Goal: Check status: Check status

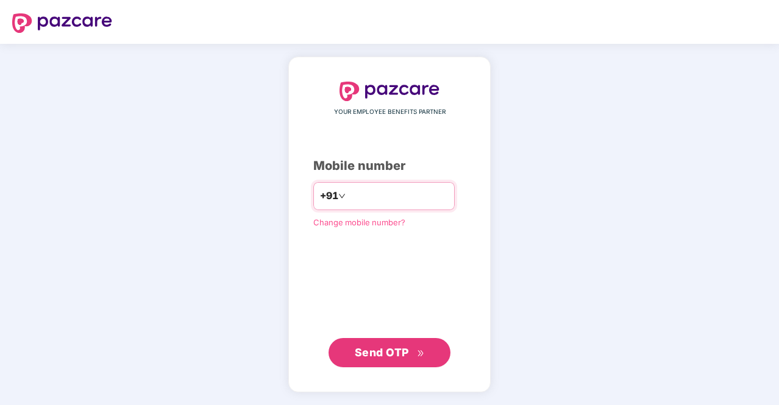
click at [387, 204] on input "number" at bounding box center [398, 197] width 100 height 20
type input "**********"
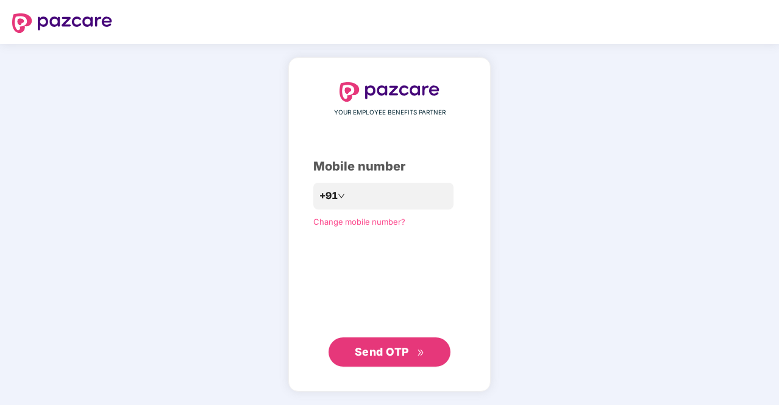
click at [355, 353] on span "Send OTP" at bounding box center [382, 352] width 54 height 13
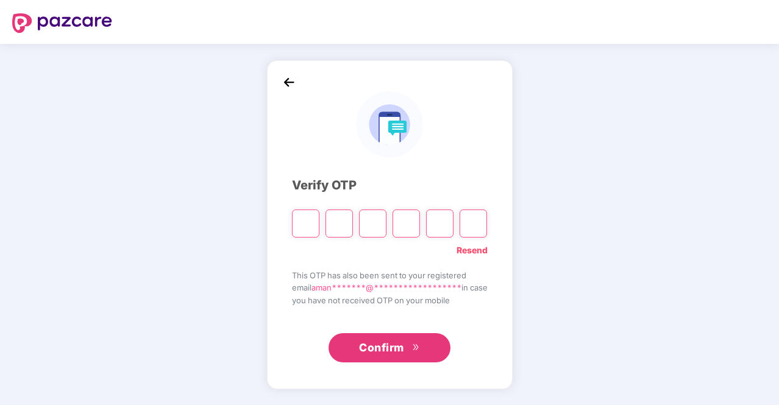
type input "*"
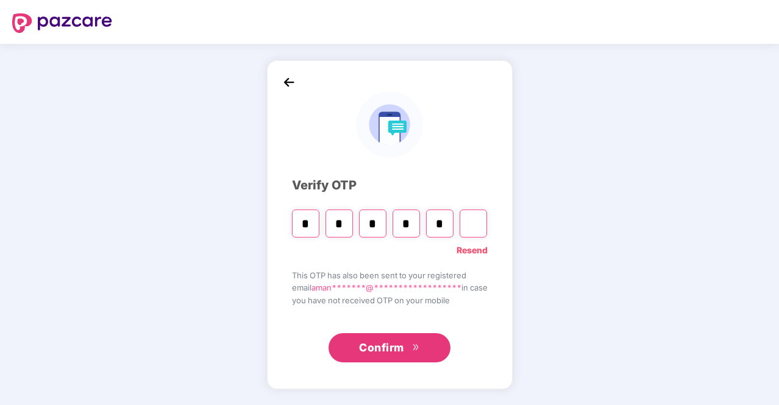
type input "*"
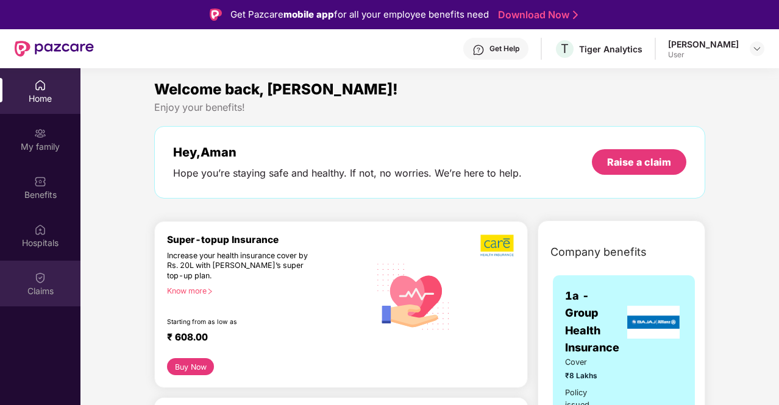
click at [17, 277] on div "Claims" at bounding box center [40, 284] width 80 height 46
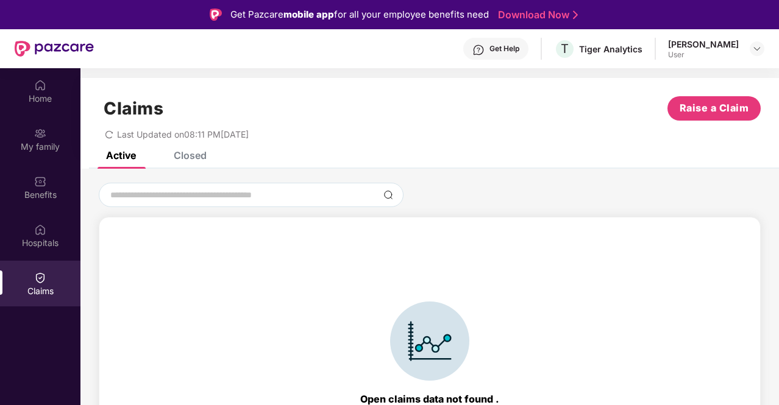
click at [190, 161] on div "Closed" at bounding box center [190, 155] width 33 height 12
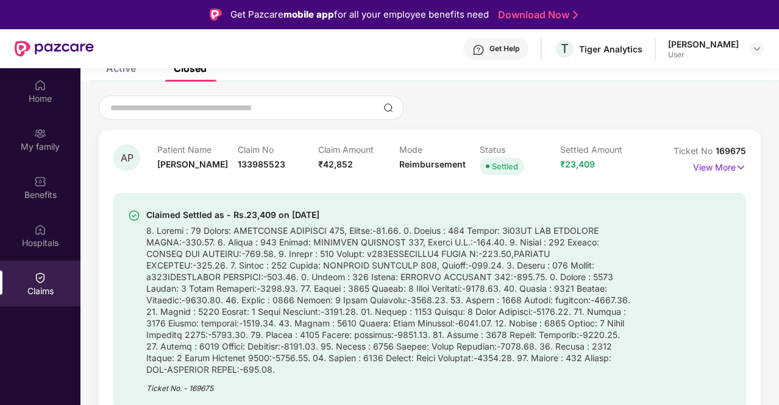
scroll to position [122, 0]
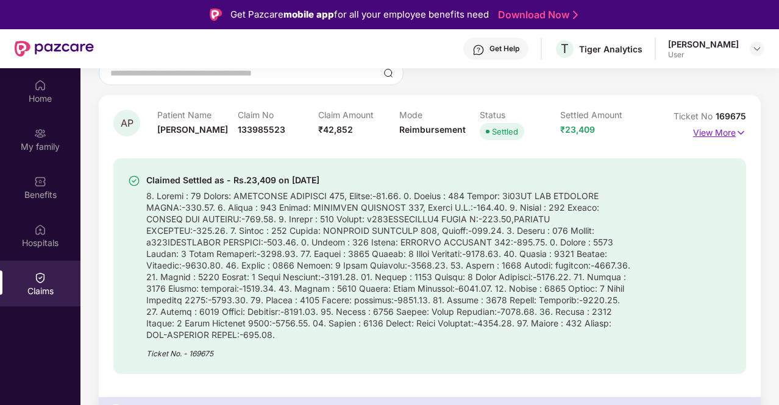
click at [718, 128] on p "View More" at bounding box center [719, 131] width 53 height 16
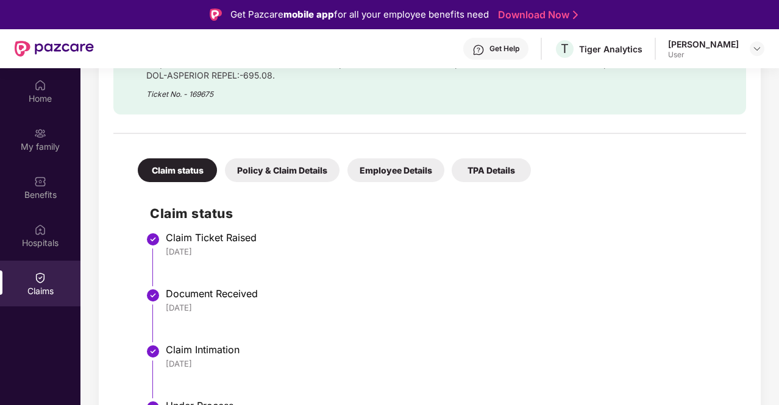
scroll to position [427, 0]
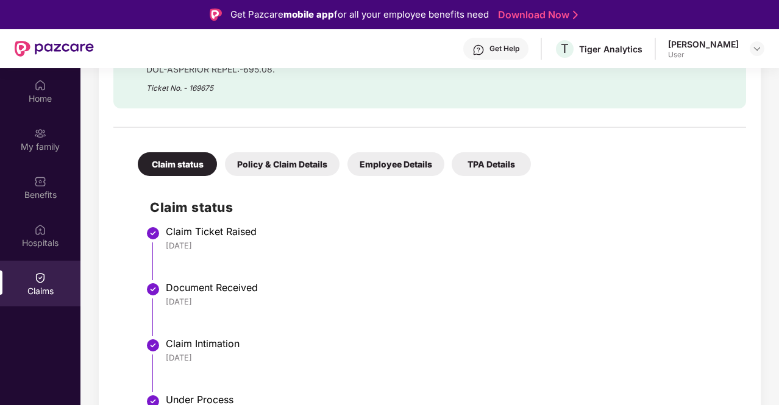
click at [301, 165] on div "Policy & Claim Details" at bounding box center [282, 164] width 115 height 24
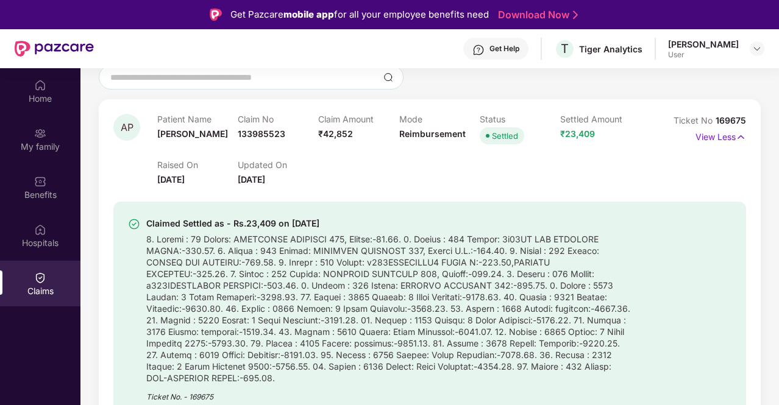
scroll to position [183, 0]
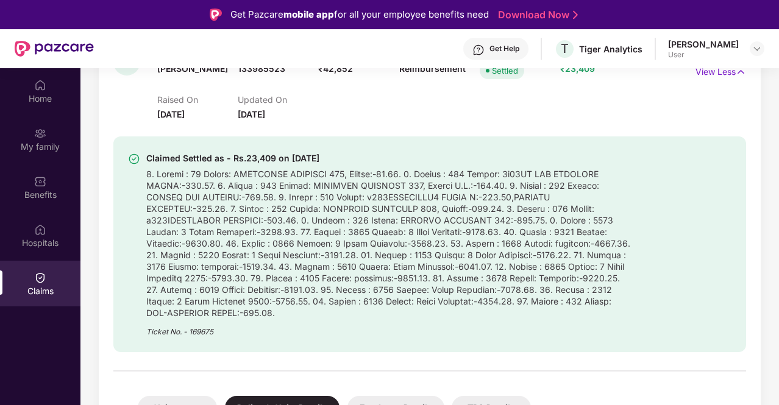
click at [519, 51] on div "Get Help" at bounding box center [505, 49] width 30 height 10
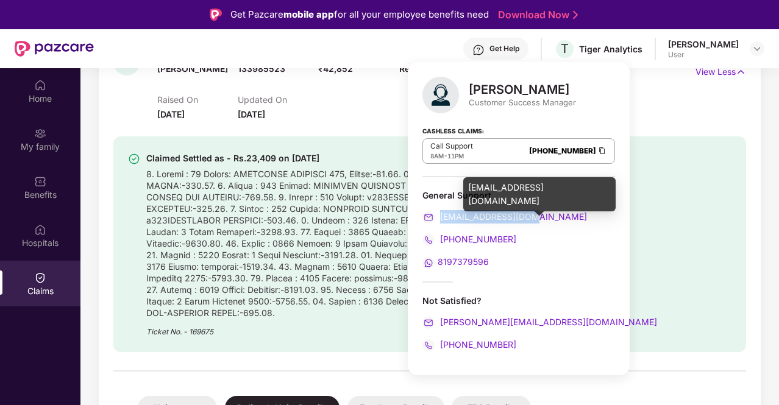
drag, startPoint x: 542, startPoint y: 218, endPoint x: 439, endPoint y: 220, distance: 103.1
click at [439, 220] on div "[EMAIL_ADDRESS][DOMAIN_NAME]" at bounding box center [519, 216] width 193 height 13
copy span "[EMAIL_ADDRESS][DOMAIN_NAME]"
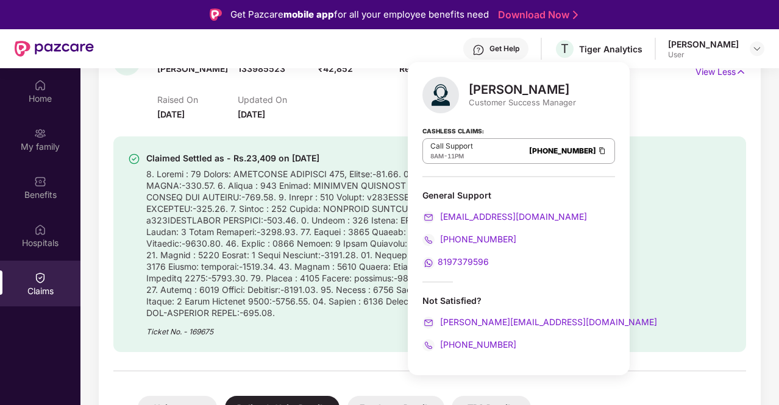
click at [329, 141] on div "Claimed Settled as - Rs.23,409 on [DATE] Ticket No. - 169675" at bounding box center [429, 245] width 633 height 216
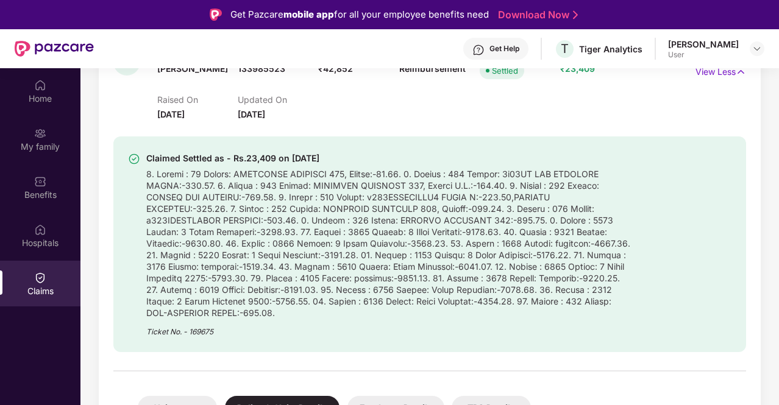
scroll to position [61, 0]
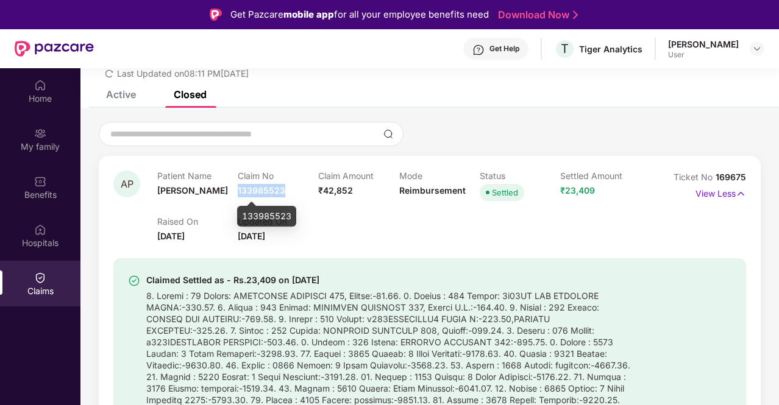
drag, startPoint x: 283, startPoint y: 194, endPoint x: 238, endPoint y: 190, distance: 45.4
click at [238, 190] on span "133985523" at bounding box center [262, 190] width 48 height 10
copy span "133985523"
